Goal: Transaction & Acquisition: Obtain resource

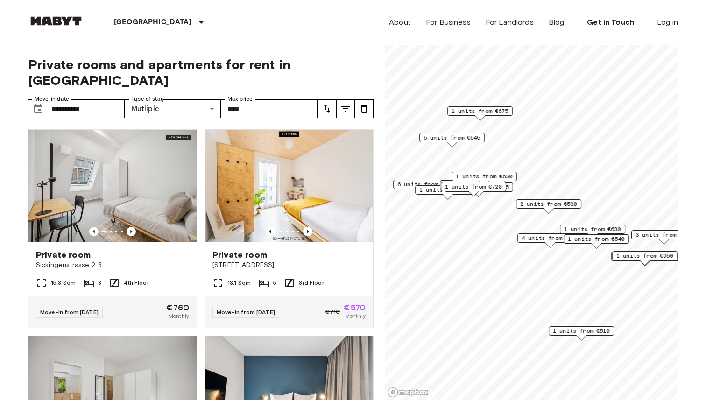
scroll to position [225, 0]
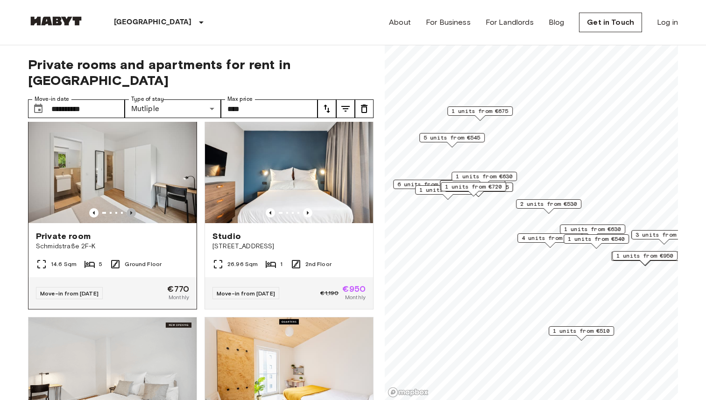
click at [128, 208] on icon "Previous image" at bounding box center [131, 212] width 9 height 9
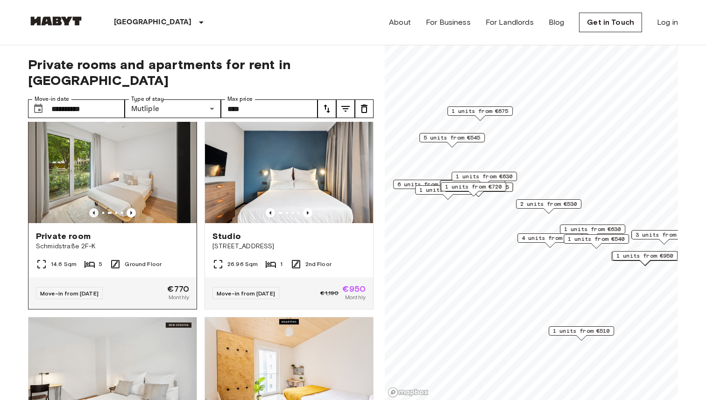
click at [91, 208] on icon "Previous image" at bounding box center [93, 212] width 9 height 9
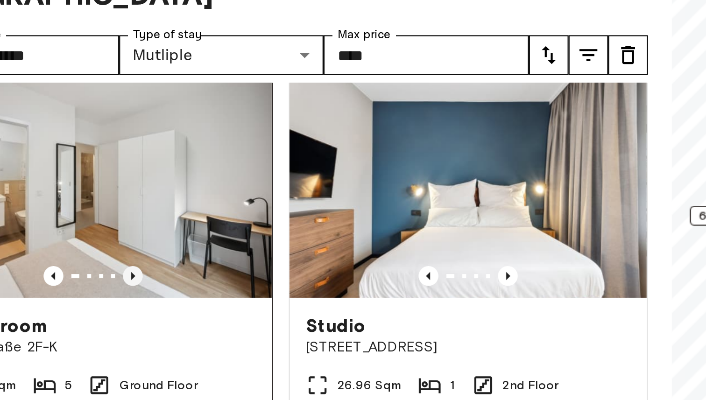
click at [131, 211] on icon "Previous image" at bounding box center [131, 213] width 2 height 4
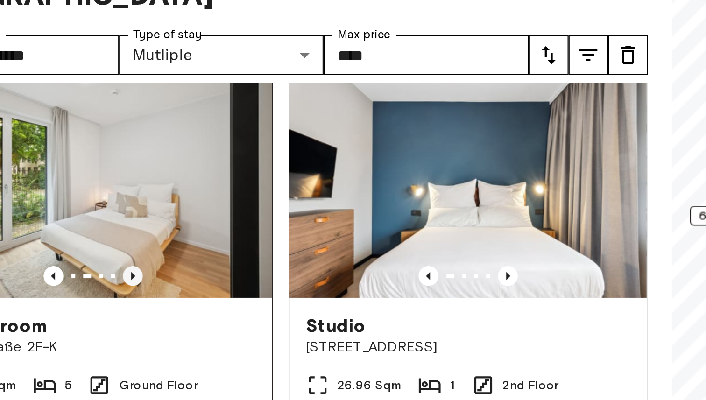
click at [130, 211] on icon "Previous image" at bounding box center [131, 213] width 2 height 4
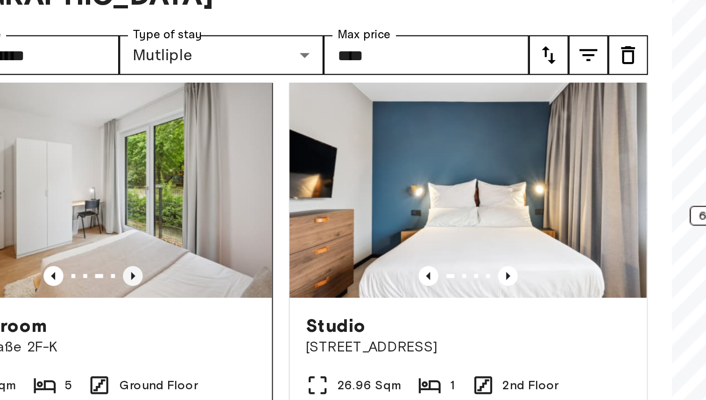
click at [130, 211] on icon "Previous image" at bounding box center [131, 213] width 2 height 4
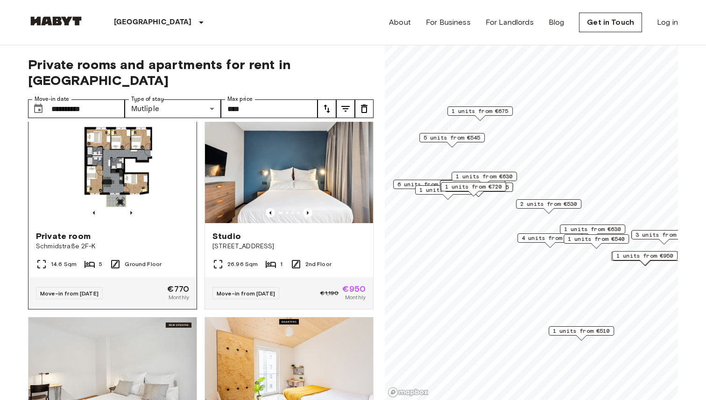
click at [66, 231] on span "Private room" at bounding box center [63, 236] width 55 height 11
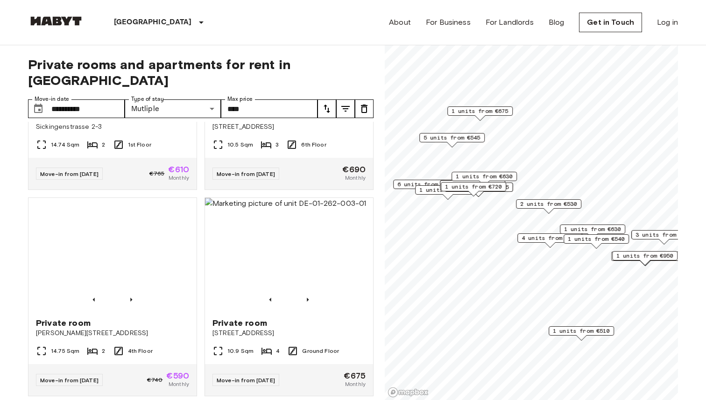
scroll to position [616, 0]
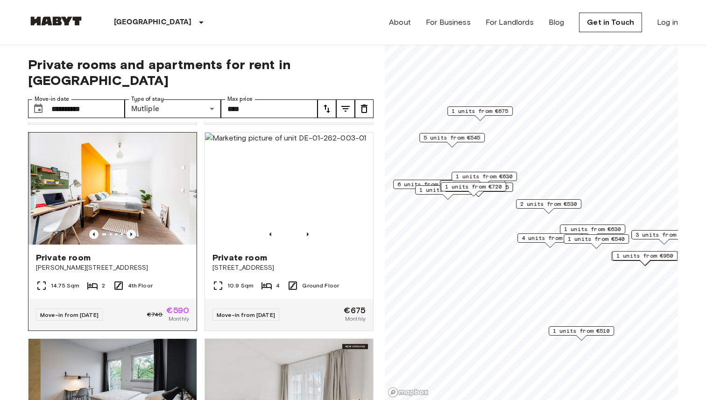
click at [130, 230] on icon "Previous image" at bounding box center [131, 234] width 9 height 9
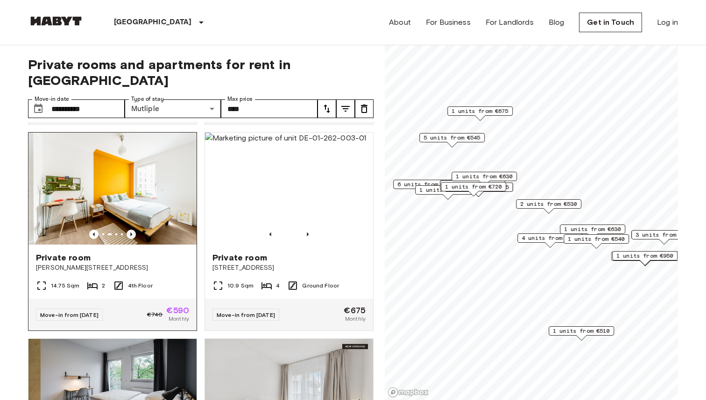
click at [132, 233] on icon "Previous image" at bounding box center [131, 235] width 2 height 4
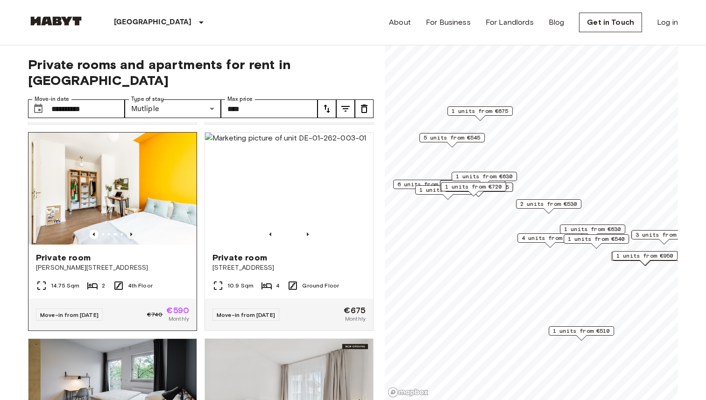
click at [132, 230] on icon "Previous image" at bounding box center [131, 234] width 9 height 9
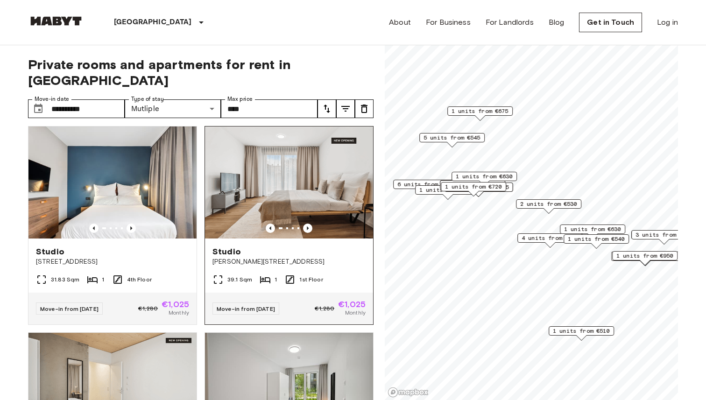
scroll to position [1239, 0]
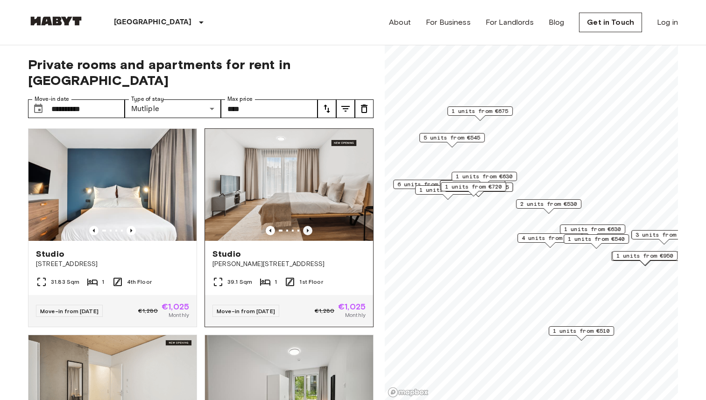
click at [307, 229] on icon "Previous image" at bounding box center [308, 231] width 2 height 4
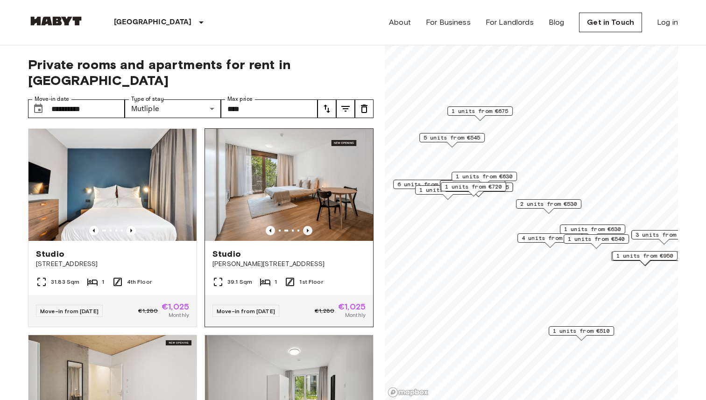
click at [307, 229] on icon "Previous image" at bounding box center [308, 231] width 2 height 4
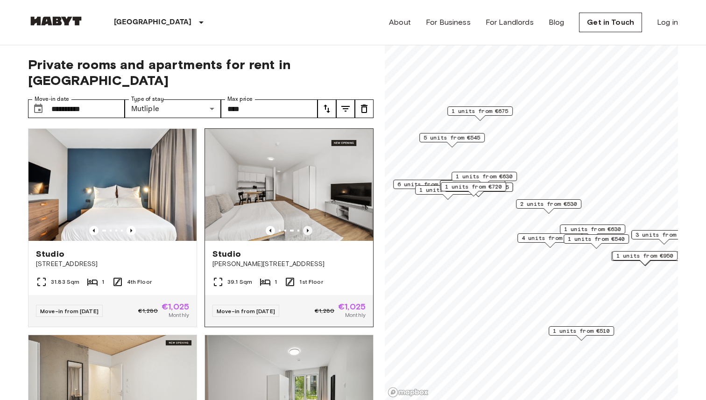
click at [307, 229] on icon "Previous image" at bounding box center [308, 231] width 2 height 4
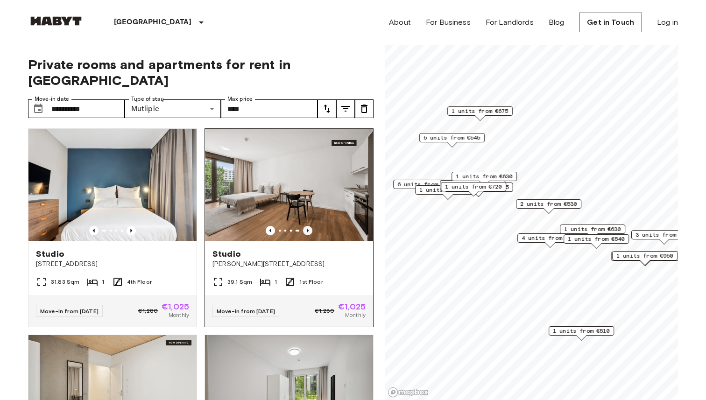
click at [308, 229] on icon "Previous image" at bounding box center [308, 231] width 2 height 4
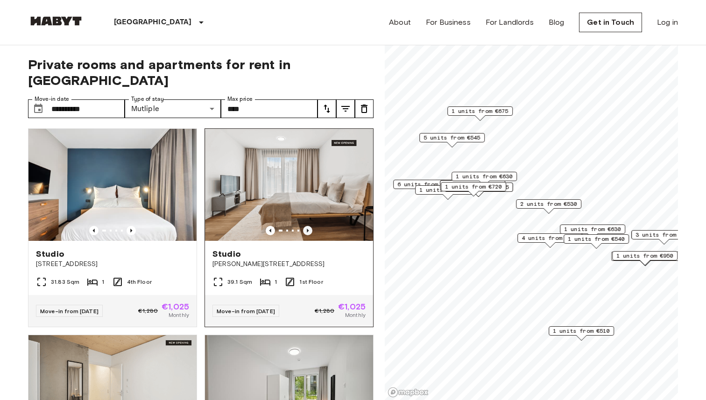
click at [308, 229] on icon "Previous image" at bounding box center [308, 231] width 2 height 4
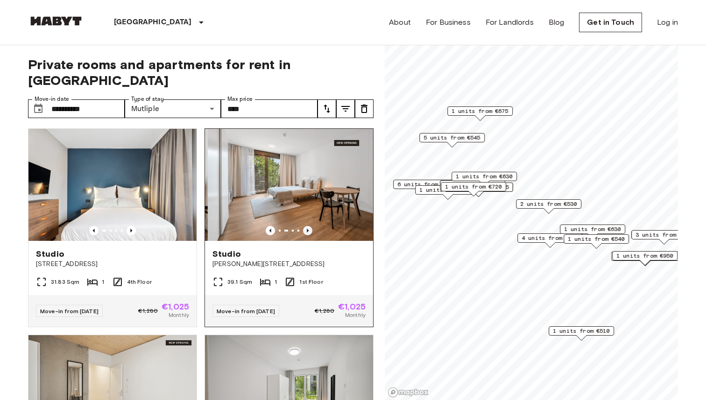
click at [308, 229] on icon "Previous image" at bounding box center [308, 231] width 2 height 4
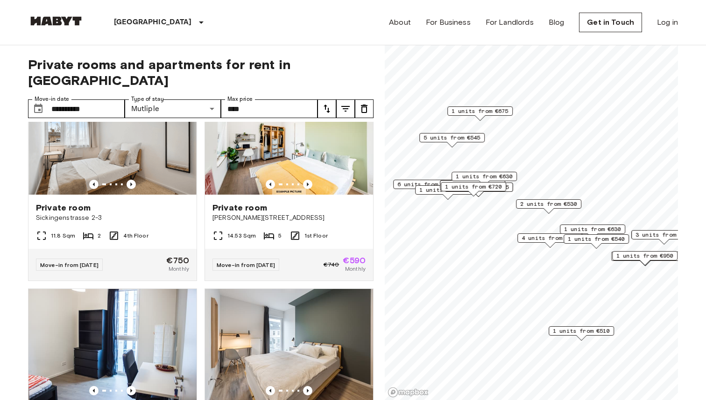
scroll to position [3126, 0]
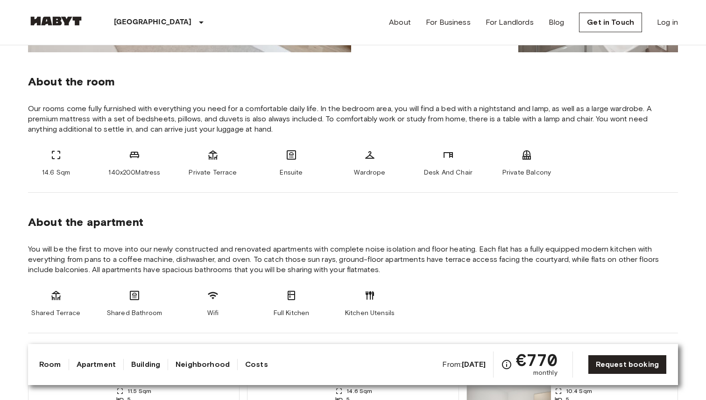
scroll to position [393, 0]
